Goal: Go to known website: Access a specific website the user already knows

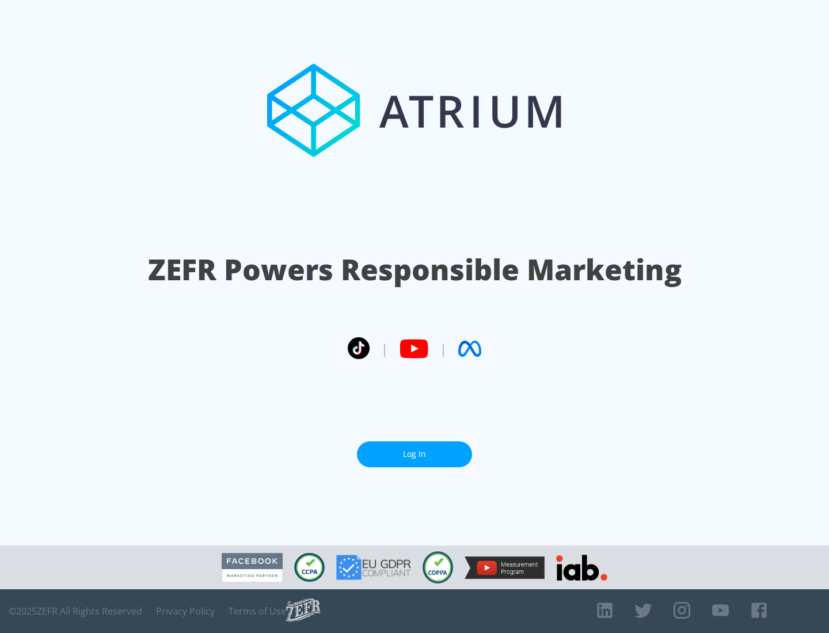
click at [415, 454] on link "Log In" at bounding box center [414, 455] width 115 height 26
